Goal: Task Accomplishment & Management: Use online tool/utility

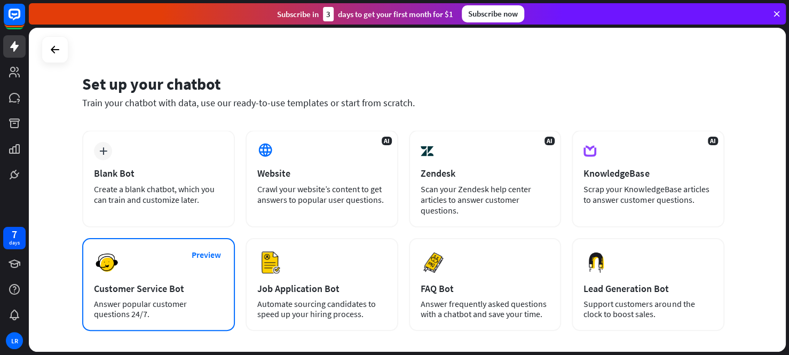
scroll to position [10, 0]
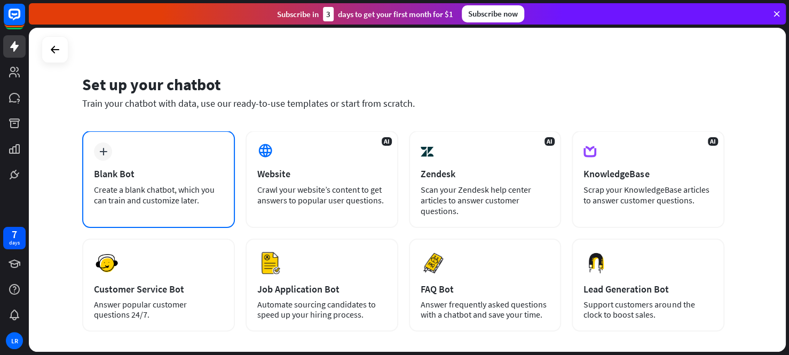
click at [186, 161] on div "plus Blank Bot Create a blank chatbot, which you can train and customize later." at bounding box center [158, 179] width 153 height 97
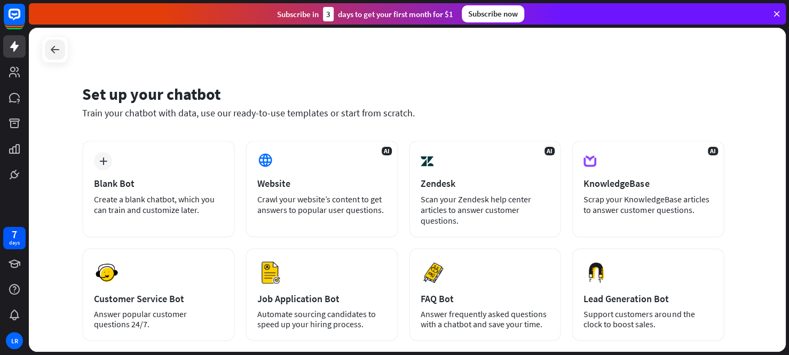
click at [56, 52] on icon at bounding box center [55, 49] width 13 height 13
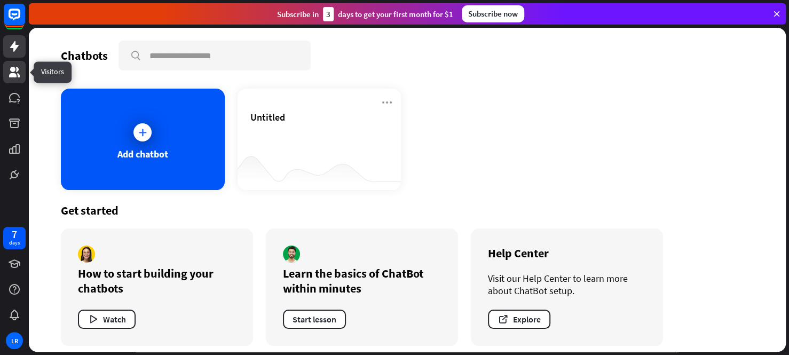
click at [15, 72] on icon at bounding box center [14, 72] width 13 height 13
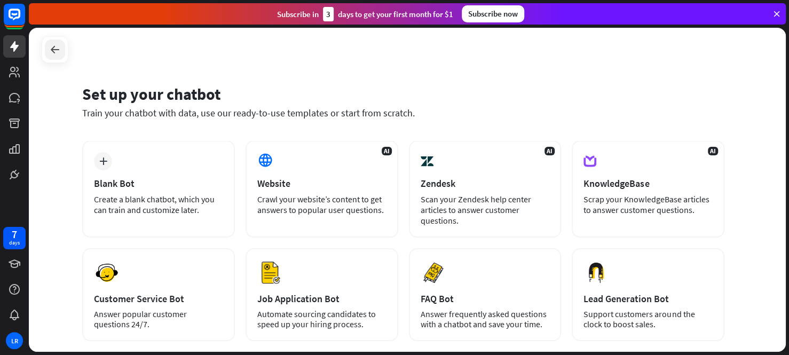
drag, startPoint x: 52, startPoint y: 42, endPoint x: 57, endPoint y: 48, distance: 7.6
click at [57, 48] on div at bounding box center [55, 50] width 20 height 20
